Goal: Information Seeking & Learning: Find specific page/section

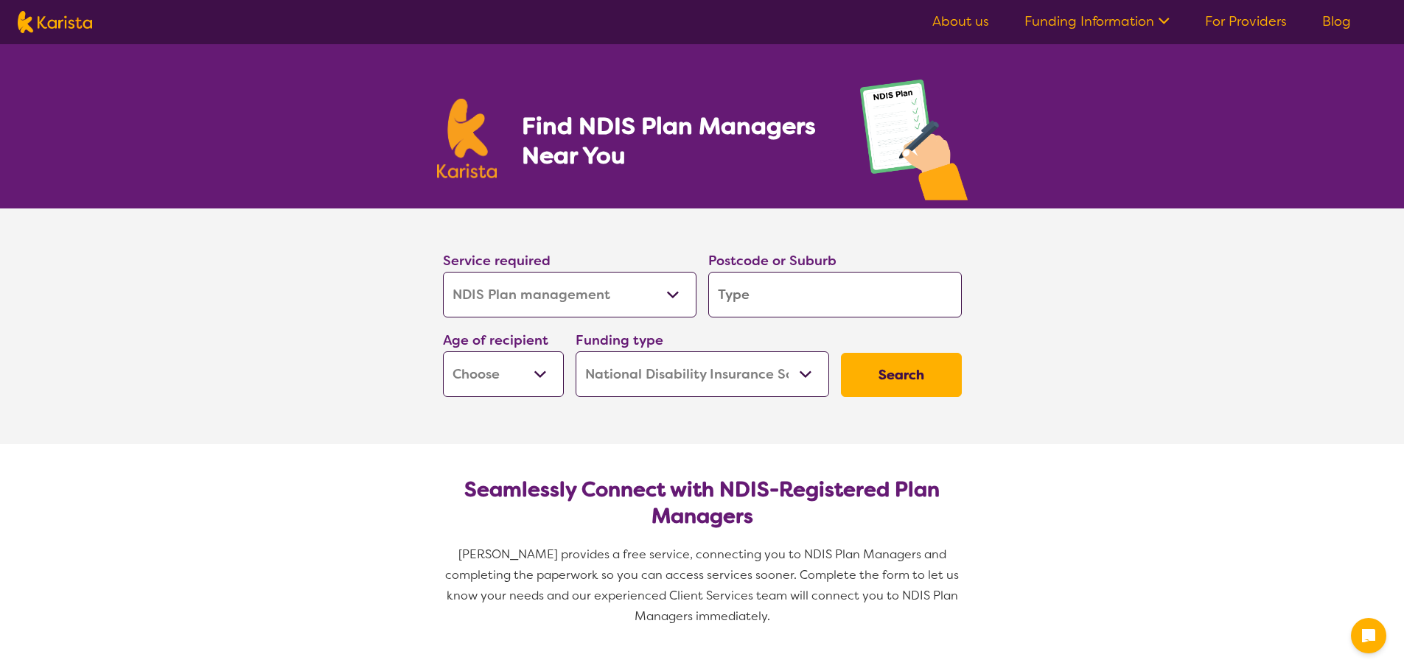
select select "NDIS Plan management"
select select "NDIS"
select select "NDIS Plan management"
select select "NDIS"
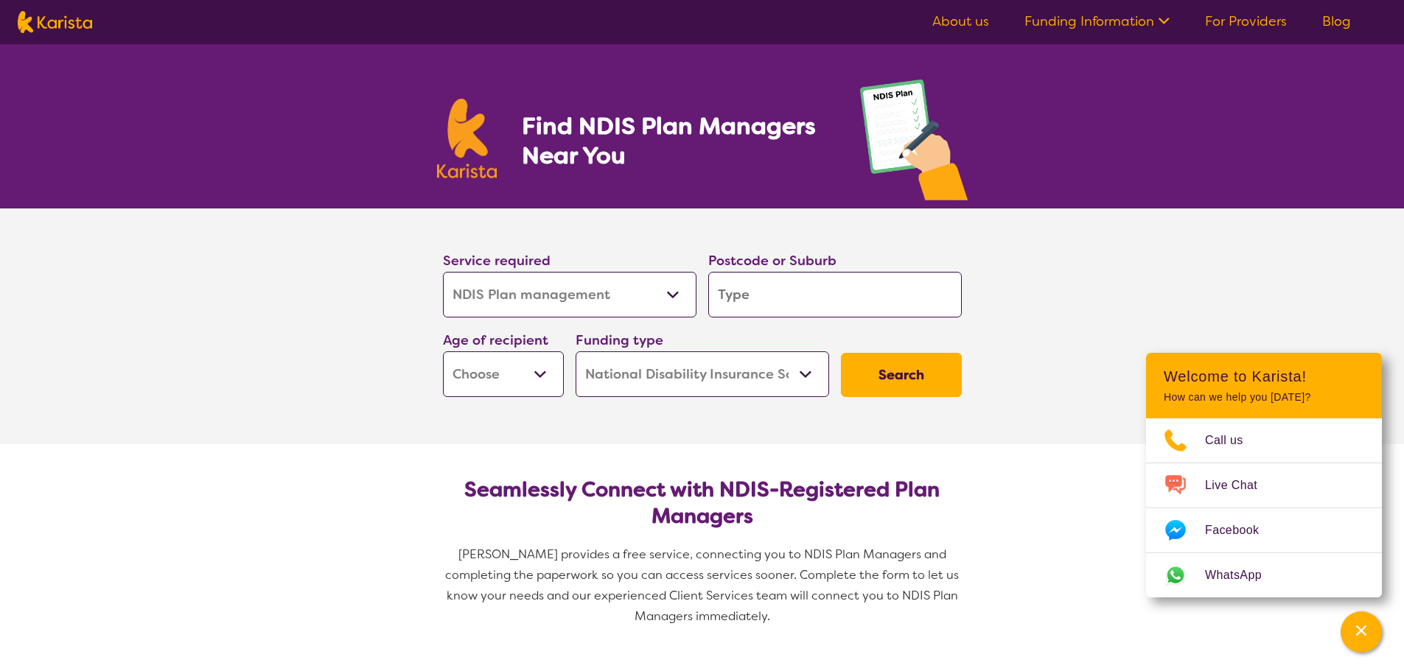
click at [737, 301] on input "search" at bounding box center [835, 295] width 254 height 46
type input "2"
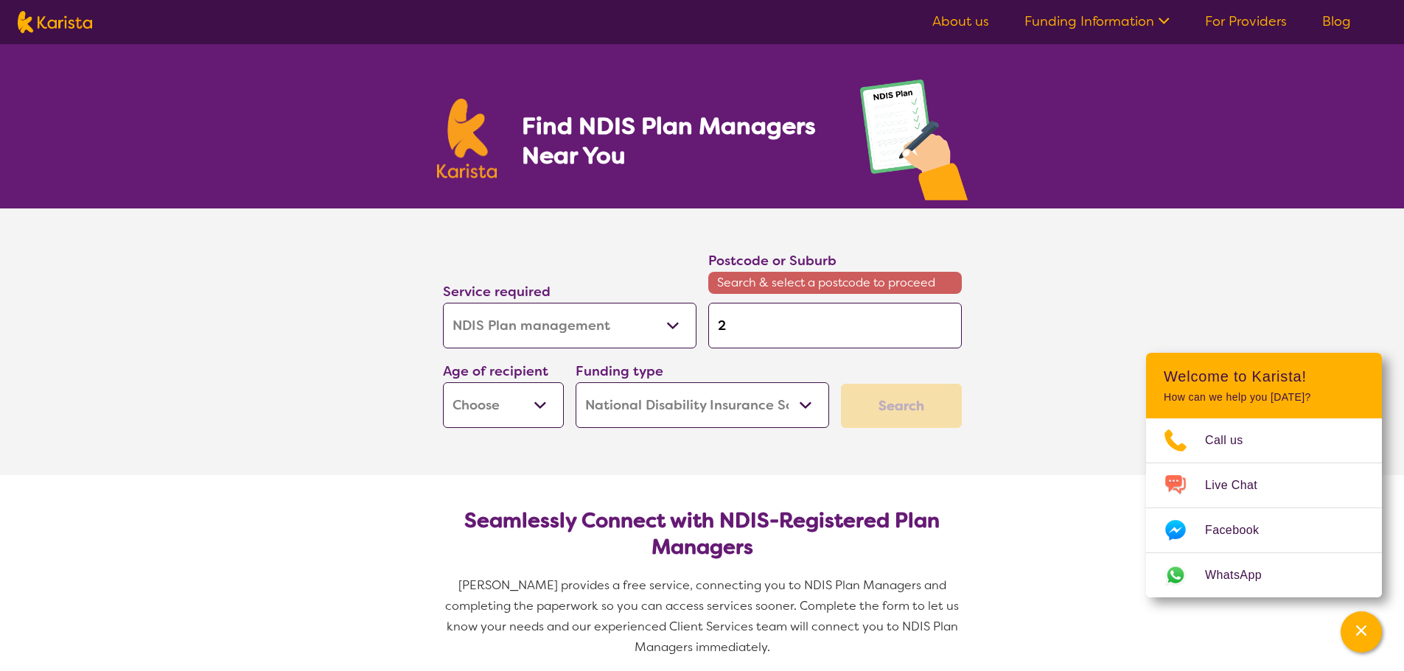
type input "22"
type input "225"
type input "2250"
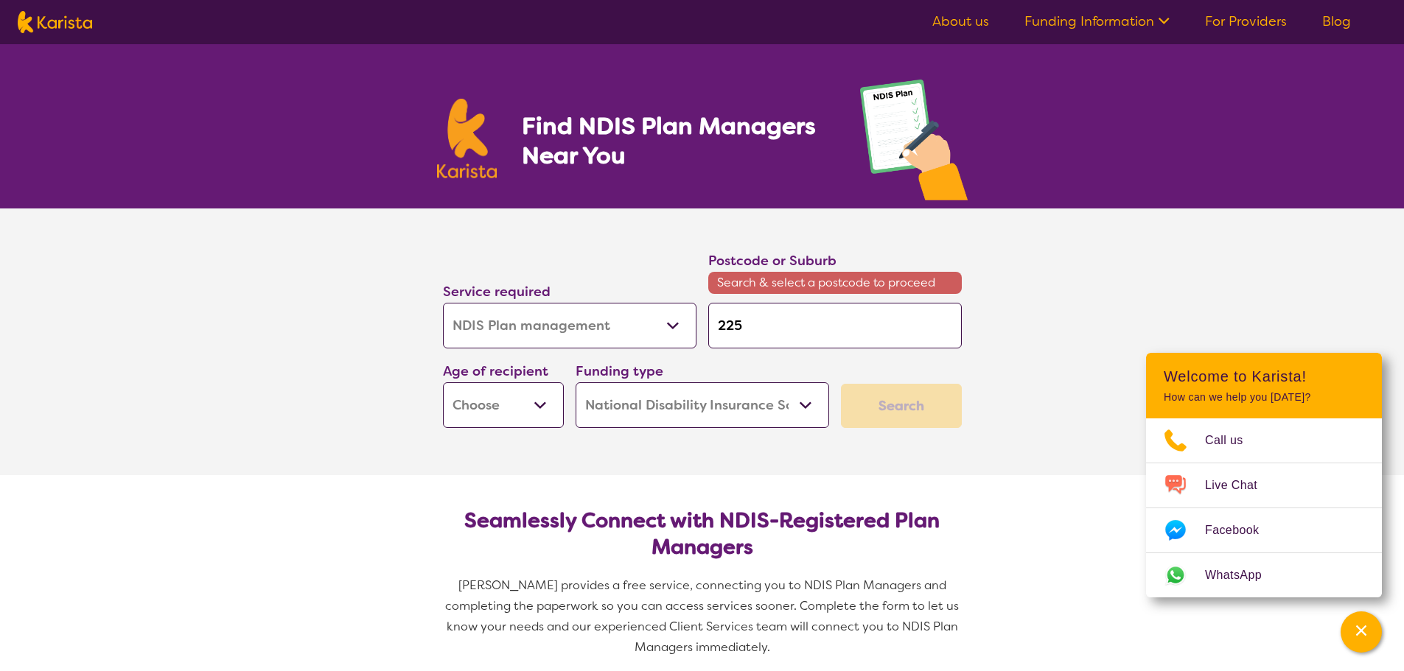
type input "2250"
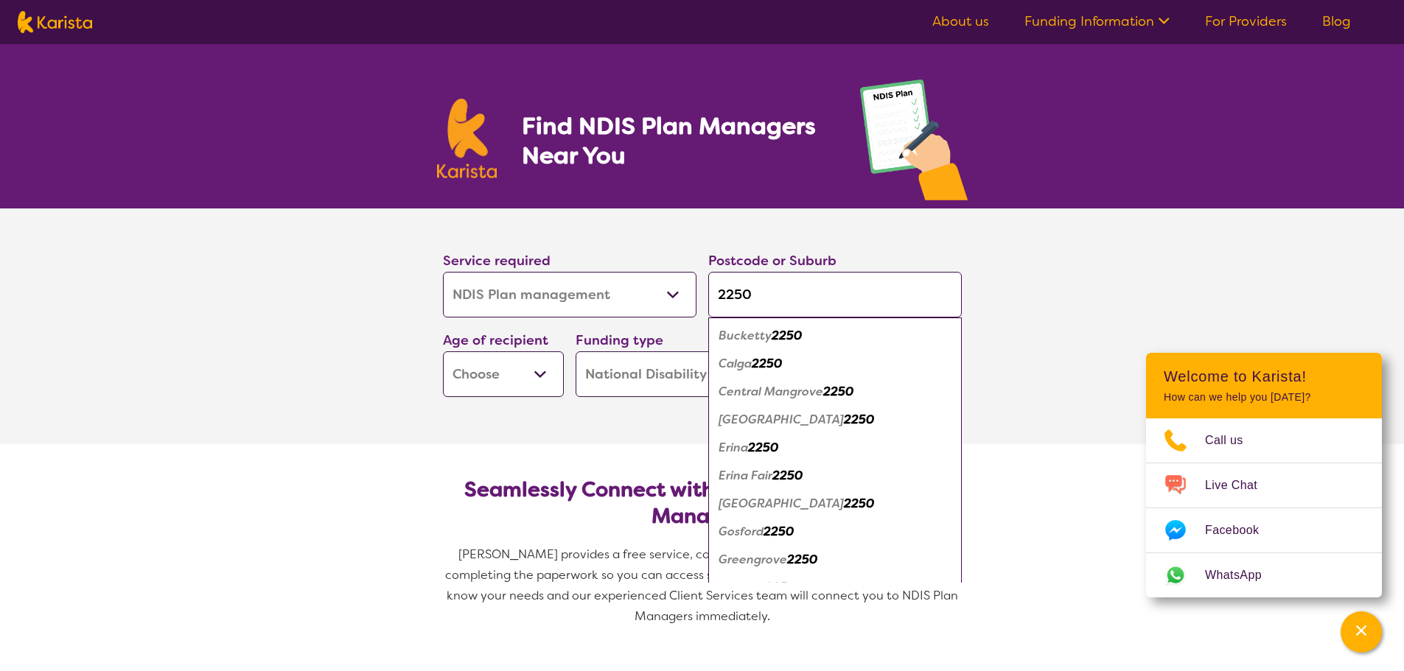
type input "2250"
click at [748, 450] on em "Erina" at bounding box center [733, 447] width 29 height 15
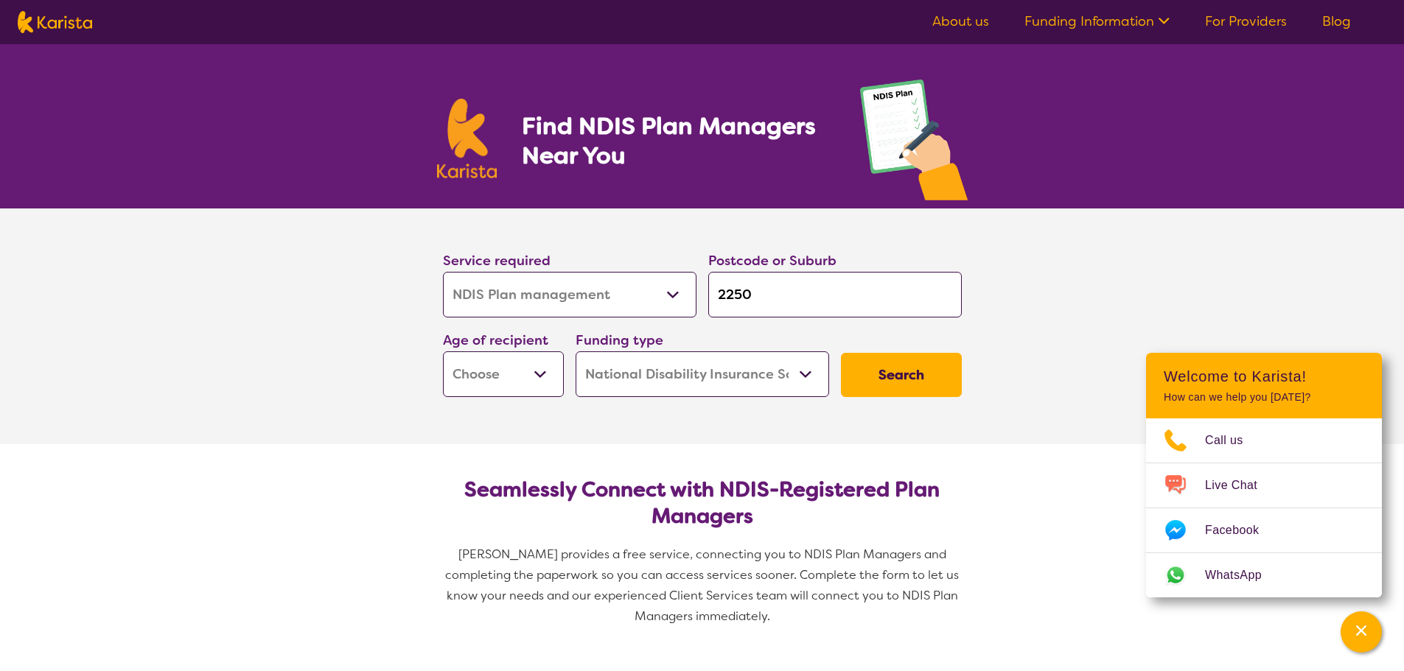
click at [521, 379] on select "Early Childhood - 0 to 9 Child - 10 to 11 Adolescent - 12 to 17 Adult - 18 to 6…" at bounding box center [503, 375] width 121 height 46
select select "AS"
click at [443, 352] on select "Early Childhood - 0 to 9 Child - 10 to 11 Adolescent - 12 to 17 Adult - 18 to 6…" at bounding box center [503, 375] width 121 height 46
select select "AS"
click at [875, 384] on button "Search" at bounding box center [901, 375] width 121 height 44
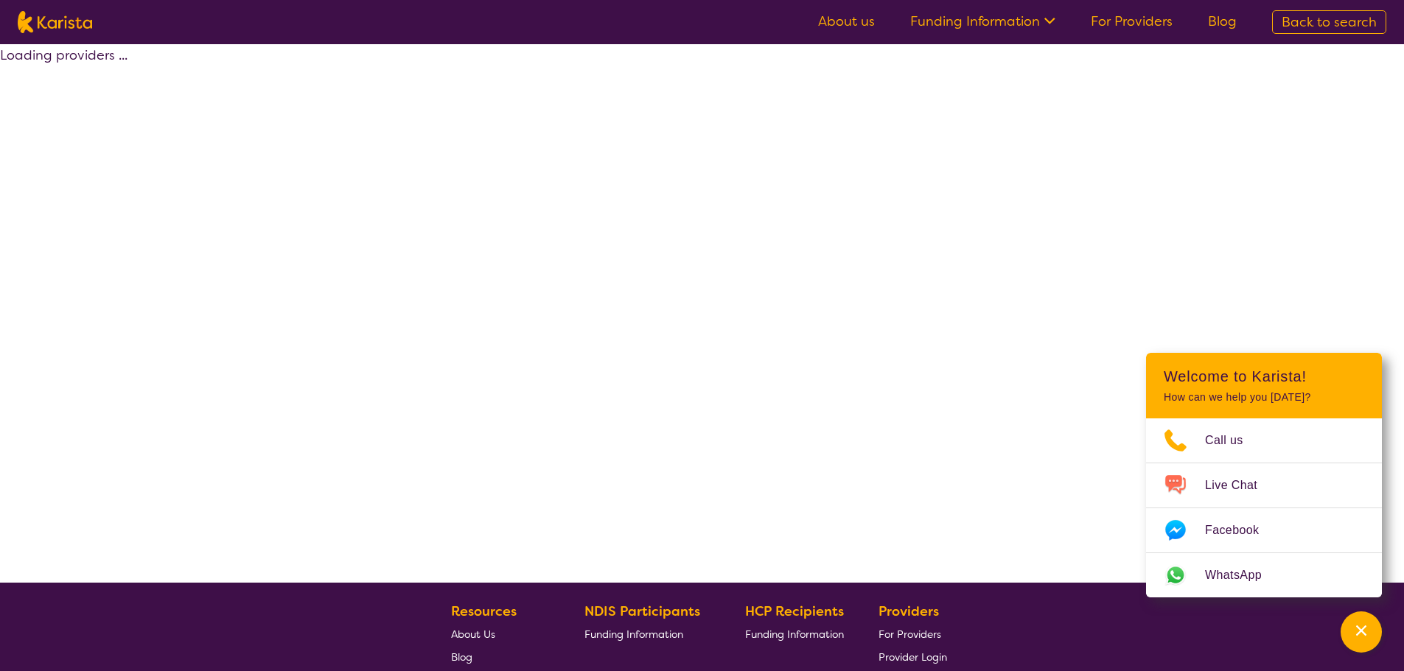
select select "by_score"
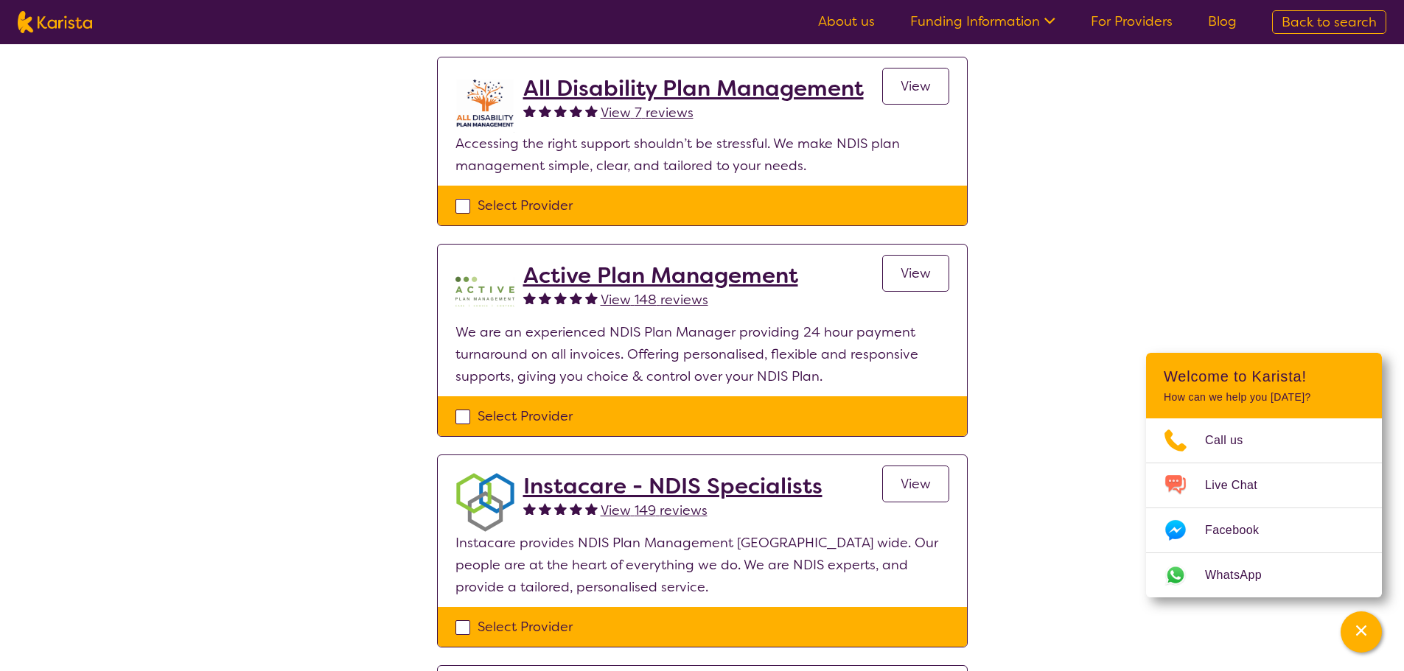
scroll to position [147, 0]
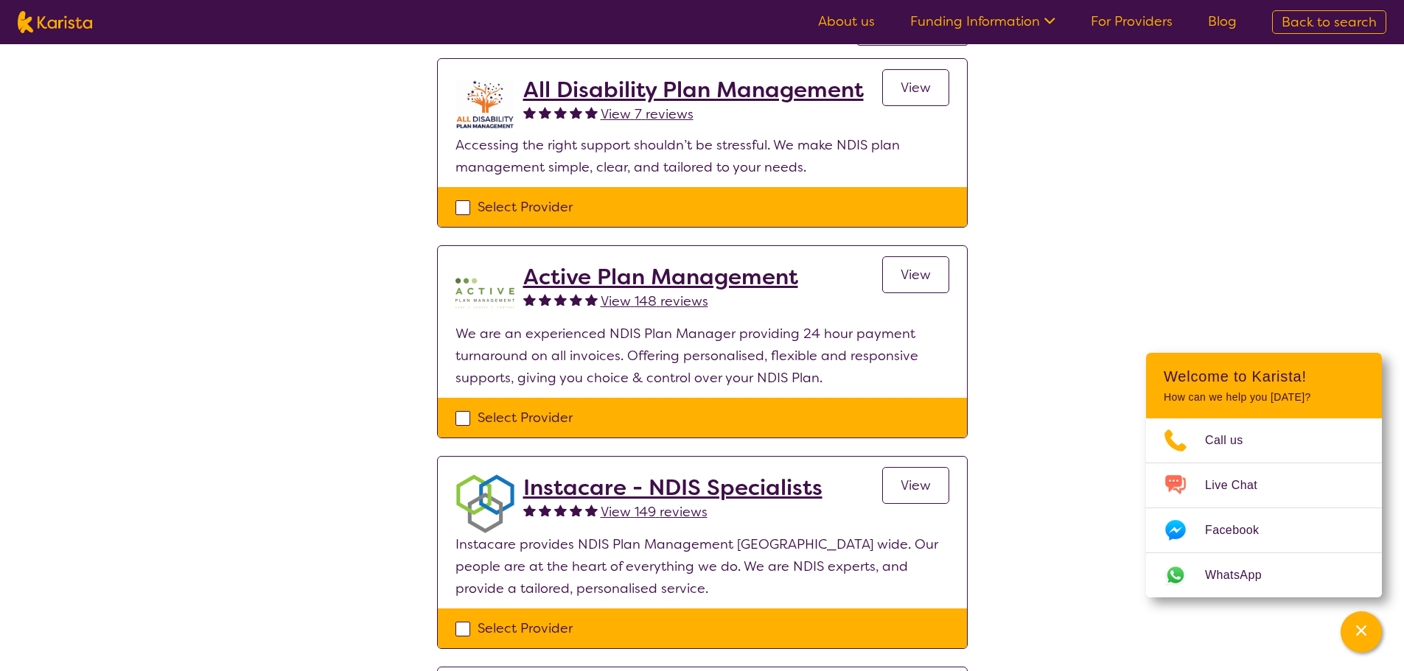
select select "NDIS Plan management"
select select "AS"
select select "NDIS"
select select "NDIS Plan management"
select select "AS"
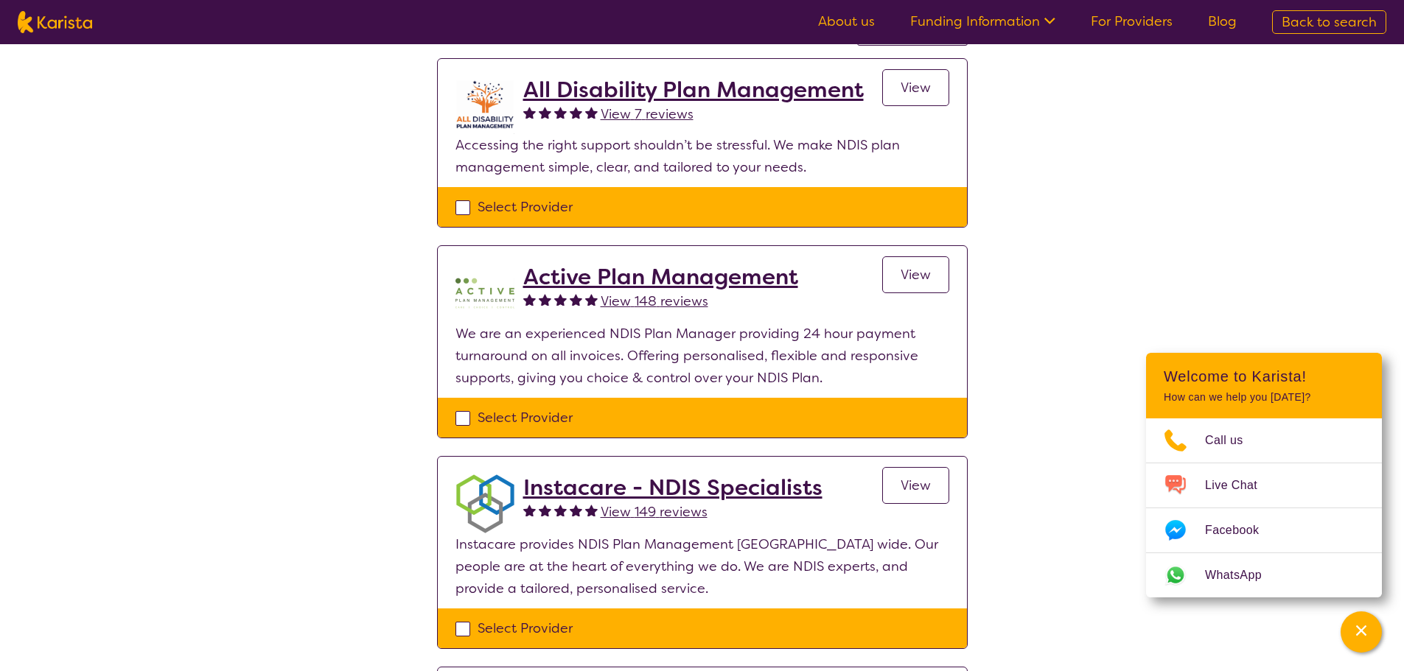
select select "NDIS"
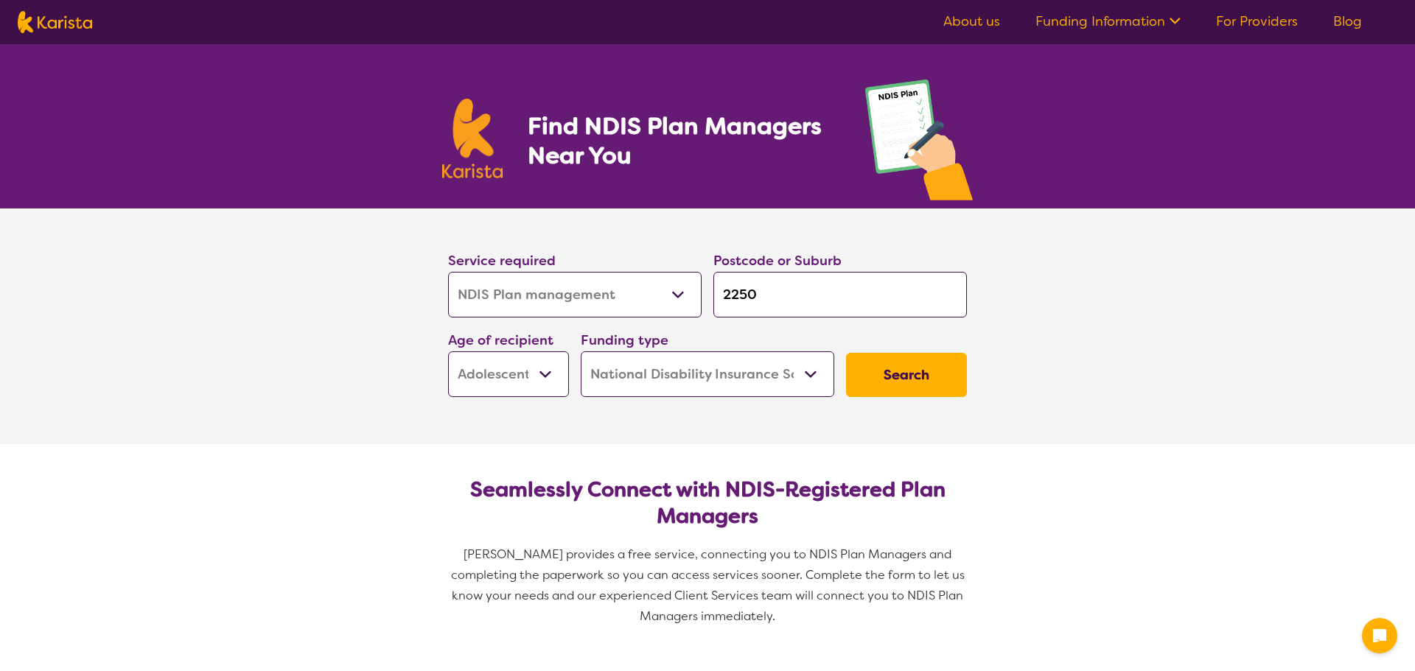
select select "NDIS Plan management"
select select "AS"
select select "NDIS"
select select "NDIS Plan management"
select select "AS"
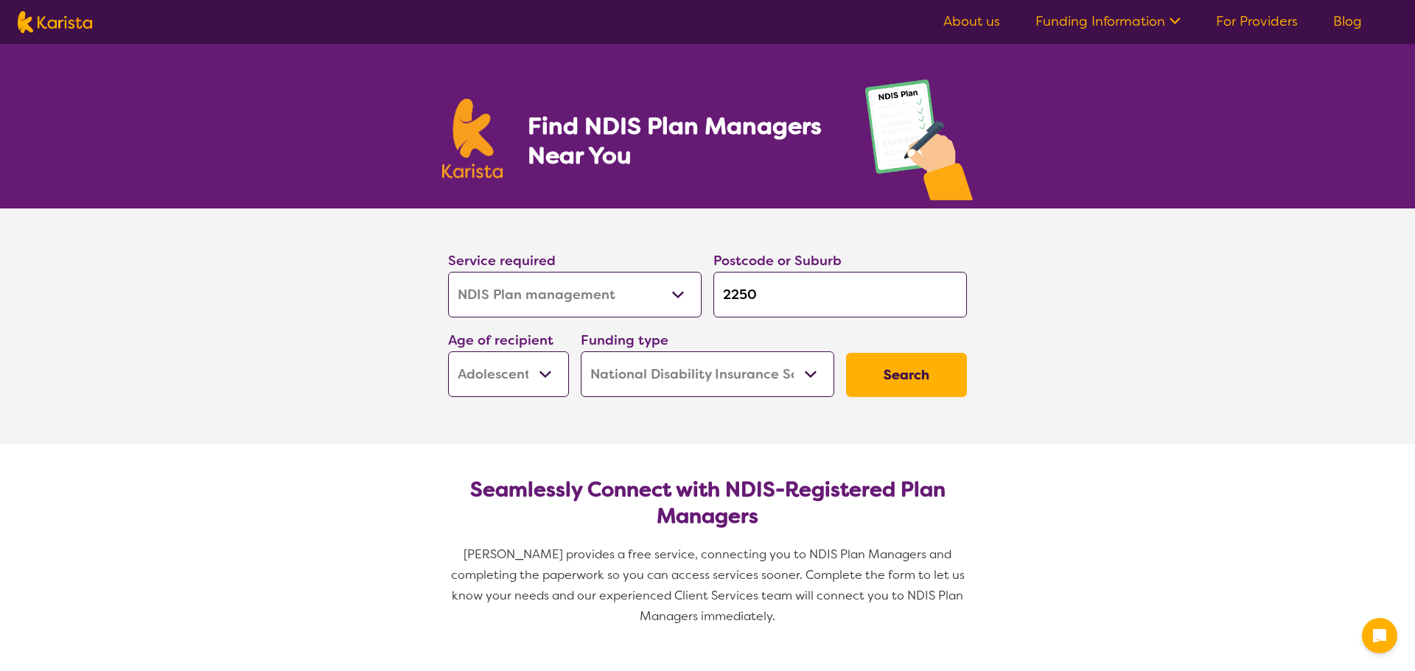
select select "NDIS"
click at [800, 383] on select "Home Care Package (HCP) National Disability Insurance Scheme (NDIS) I don't know" at bounding box center [703, 375] width 254 height 46
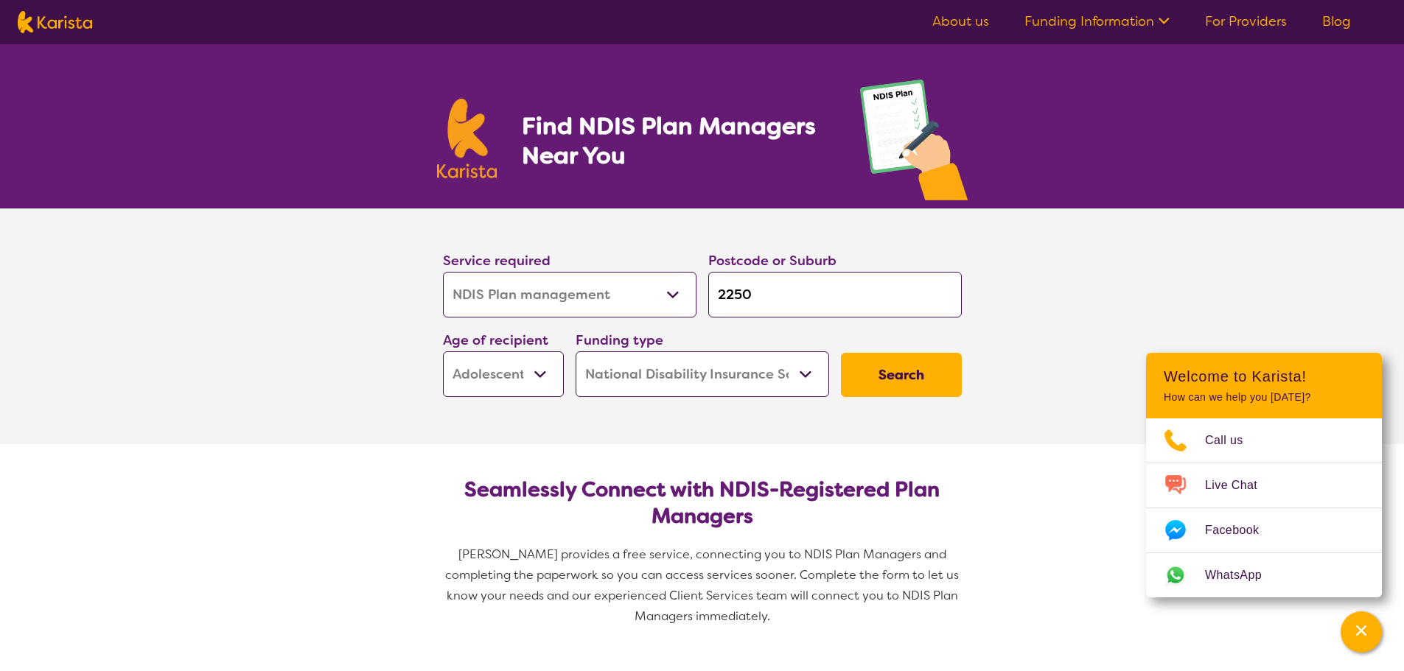
click at [576, 352] on select "Home Care Package (HCP) National Disability Insurance Scheme (NDIS) I don't know" at bounding box center [703, 375] width 254 height 46
click at [901, 379] on button "Search" at bounding box center [901, 375] width 121 height 44
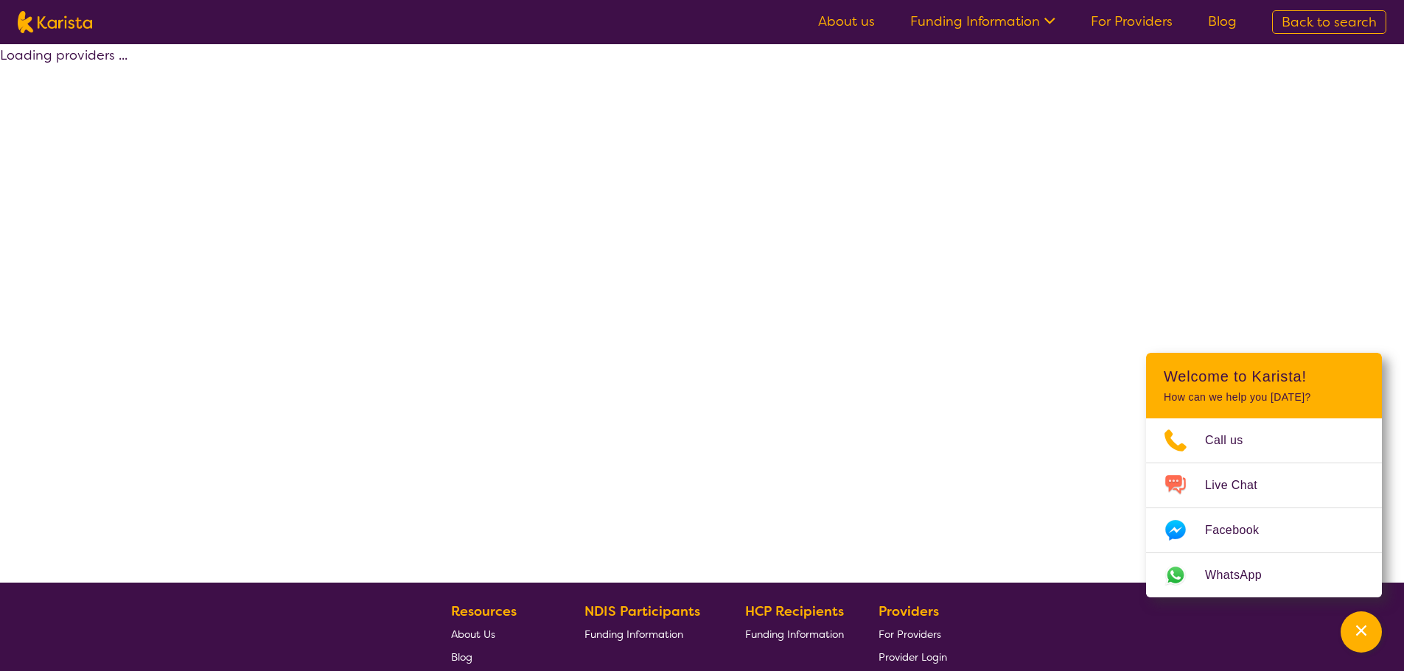
select select "by_score"
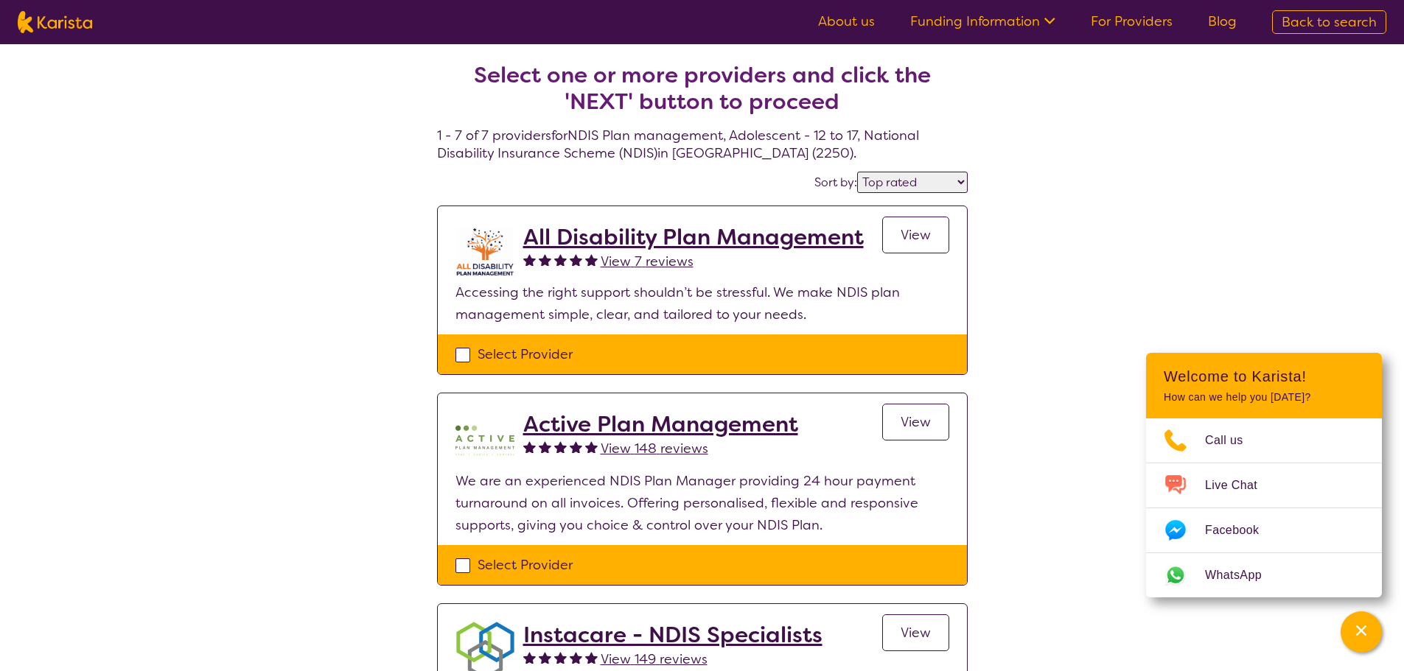
click at [739, 245] on h2 "All Disability Plan Management" at bounding box center [693, 237] width 341 height 27
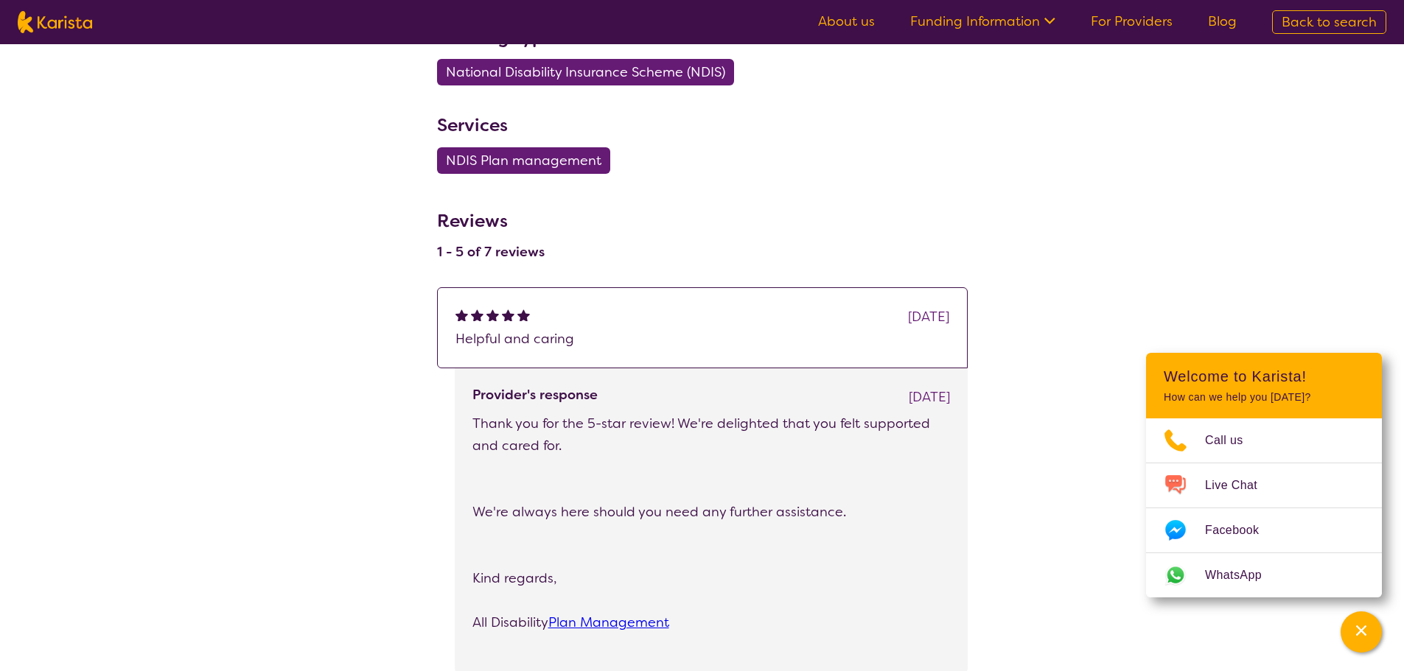
scroll to position [811, 0]
